Goal: Information Seeking & Learning: Learn about a topic

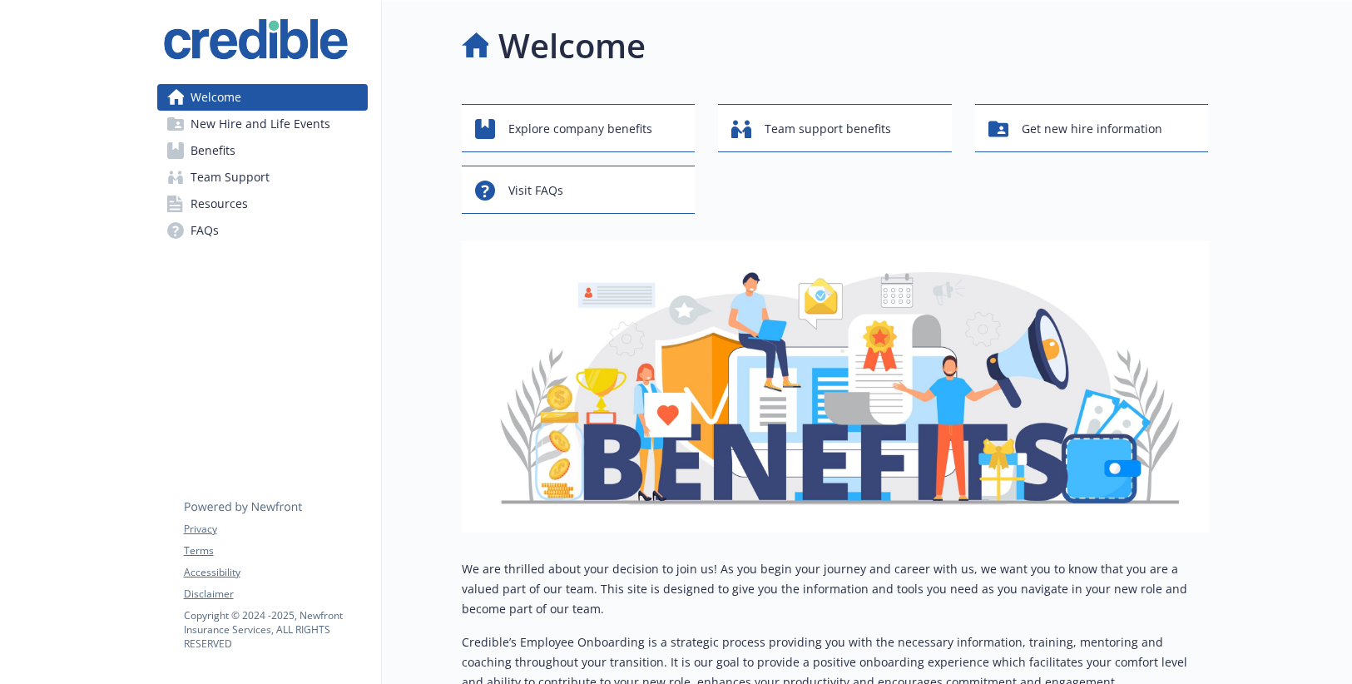
click at [216, 150] on span "Benefits" at bounding box center [213, 150] width 45 height 27
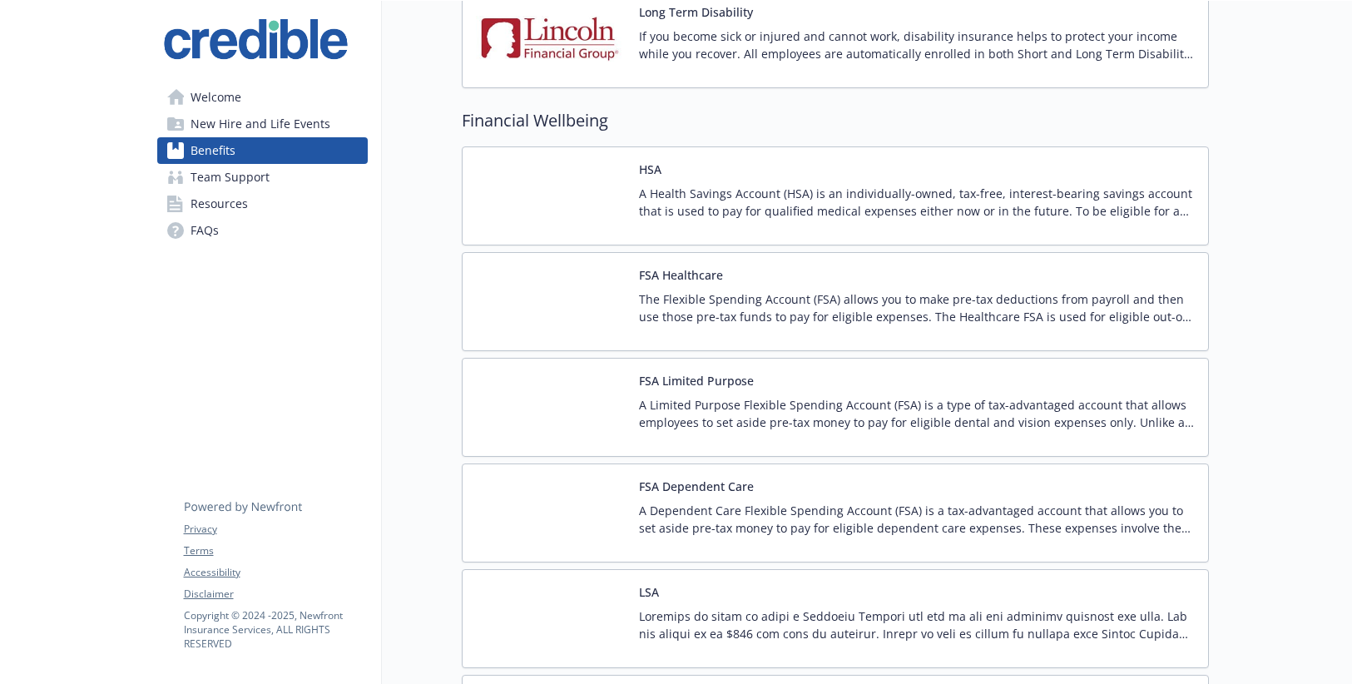
scroll to position [1287, 0]
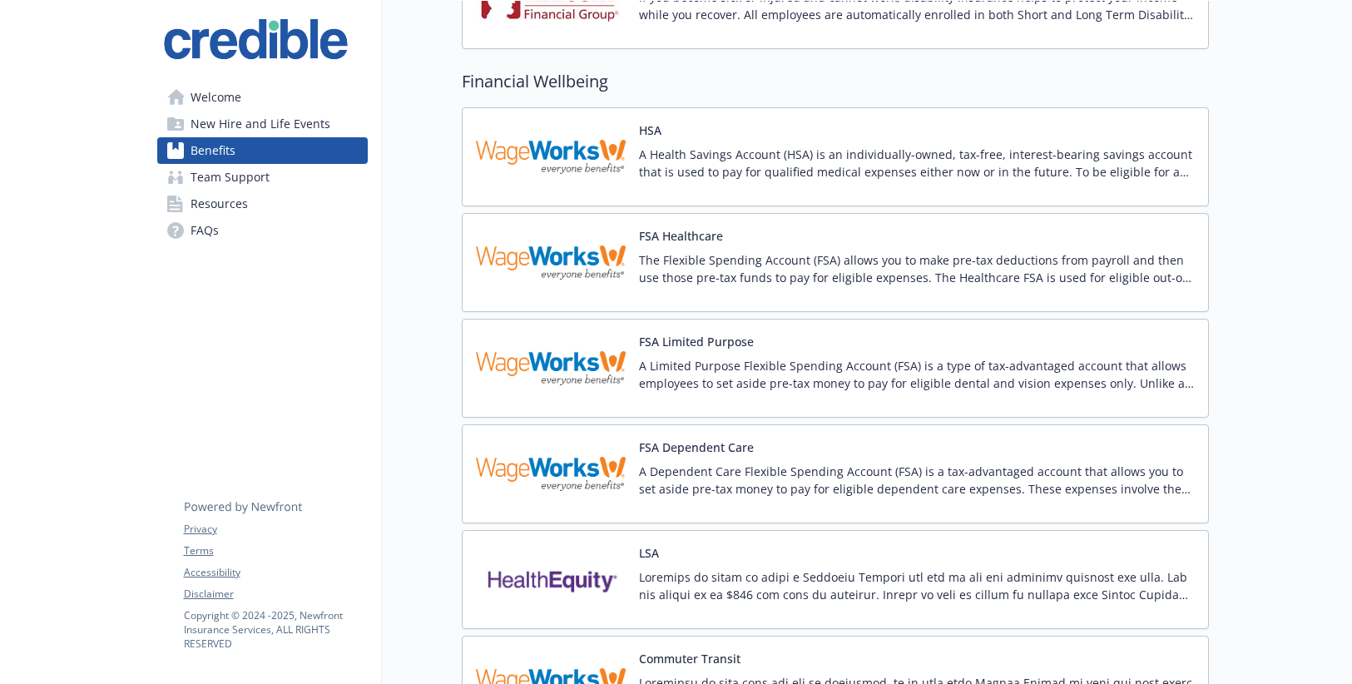
click at [236, 100] on span "Welcome" at bounding box center [216, 97] width 51 height 27
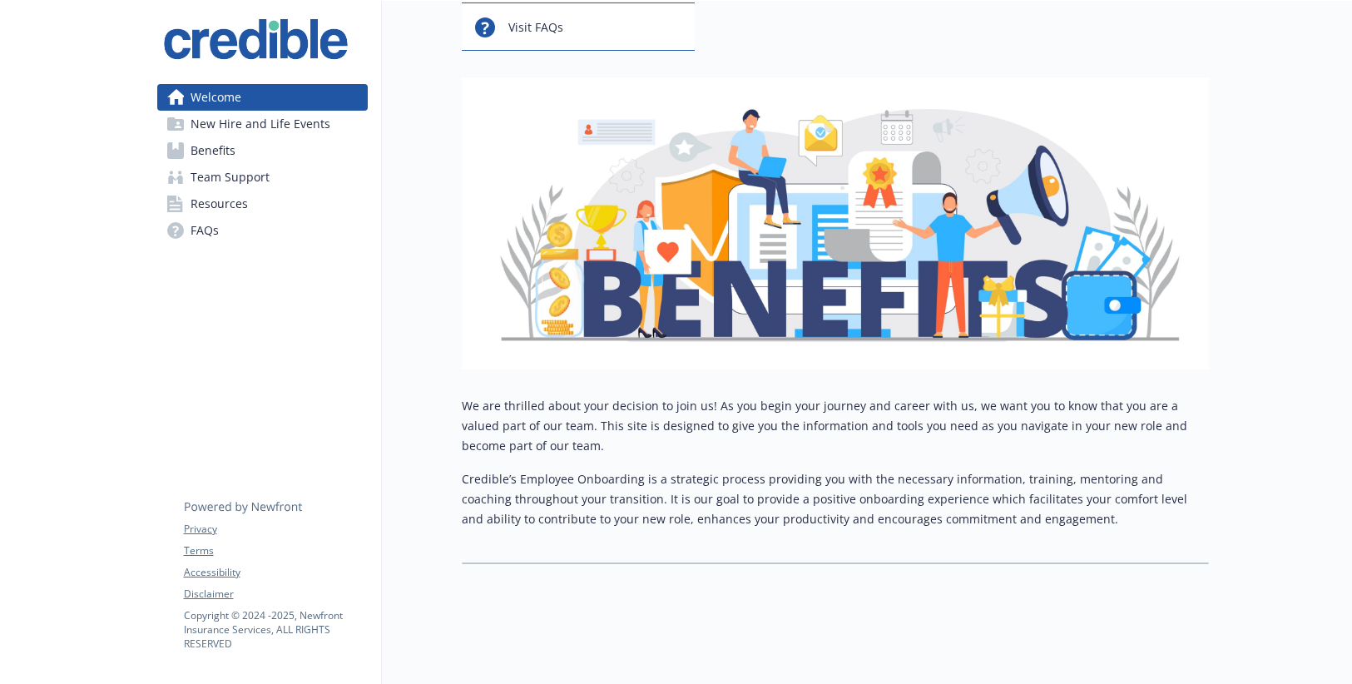
scroll to position [163, 0]
